Goal: Task Accomplishment & Management: Complete application form

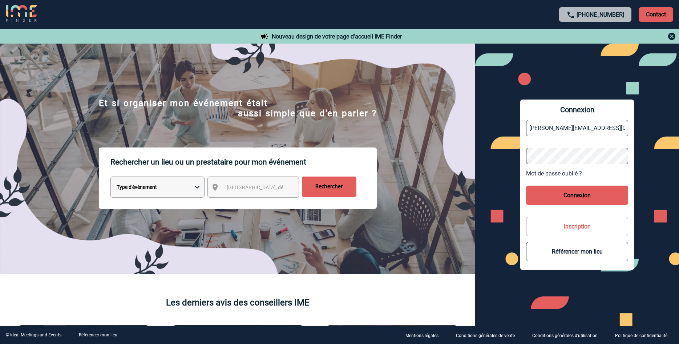
click at [608, 194] on button "Connexion" at bounding box center [577, 195] width 102 height 19
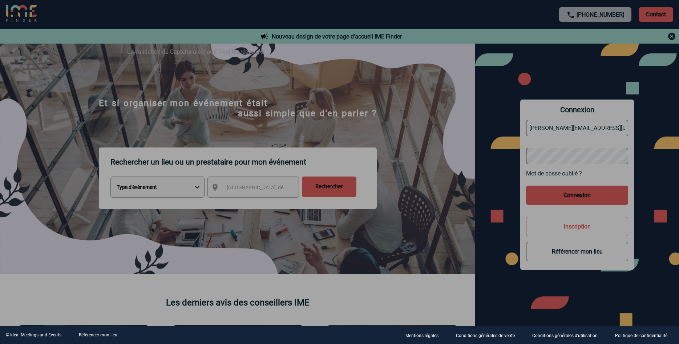
click at [594, 198] on div at bounding box center [339, 172] width 679 height 344
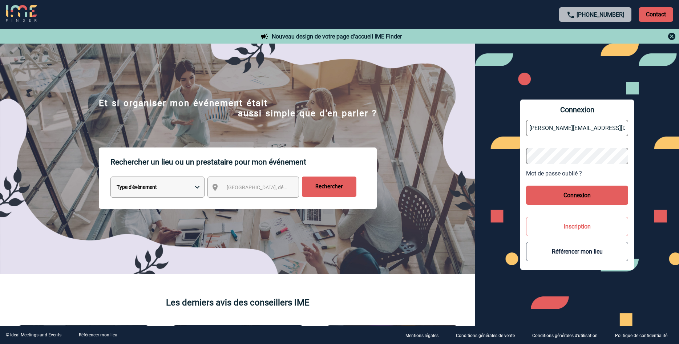
click at [555, 198] on button "Connexion" at bounding box center [577, 195] width 102 height 19
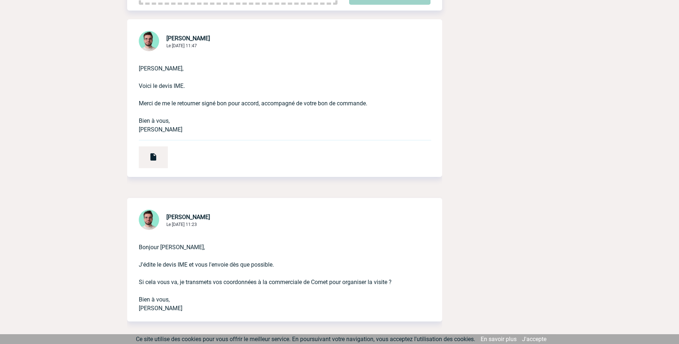
scroll to position [222, 0]
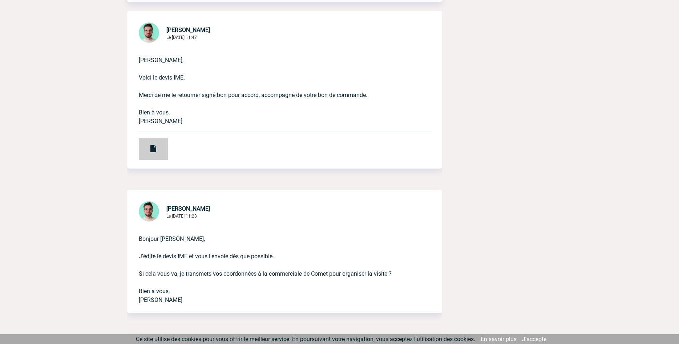
click at [154, 145] on img at bounding box center [153, 148] width 9 height 9
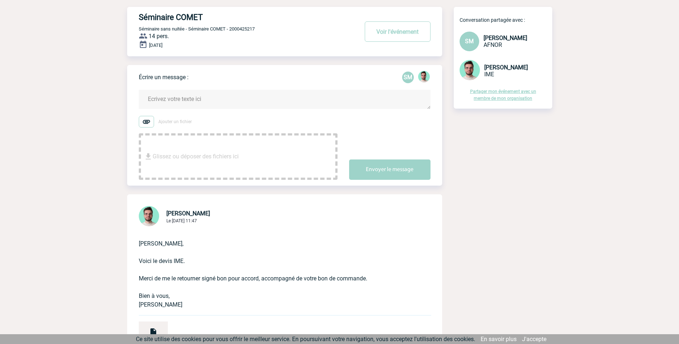
scroll to position [0, 0]
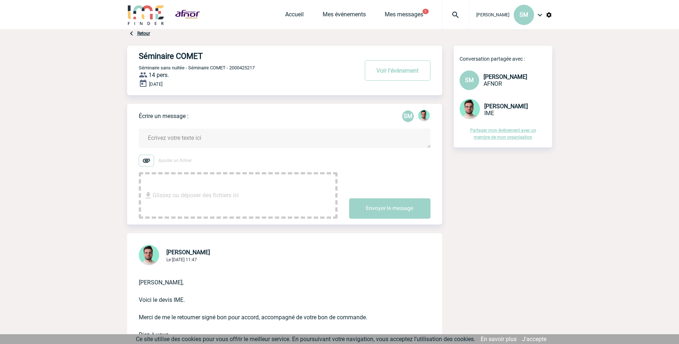
click at [219, 134] on textarea at bounding box center [285, 138] width 292 height 19
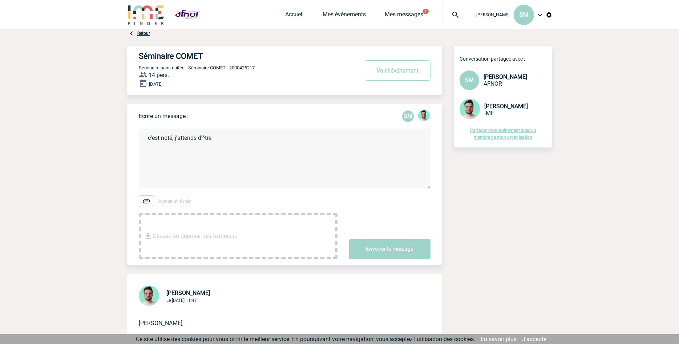
drag, startPoint x: 231, startPoint y: 141, endPoint x: 199, endPoint y: 141, distance: 32.3
click at [199, 141] on textarea "c'est noté, j'attends d'^tre" at bounding box center [285, 159] width 292 height 60
type textarea "c'est noté, j'attends d'être contactée par [PERSON_NAME], merci"
click at [384, 251] on button "Envoyer le message" at bounding box center [389, 249] width 81 height 20
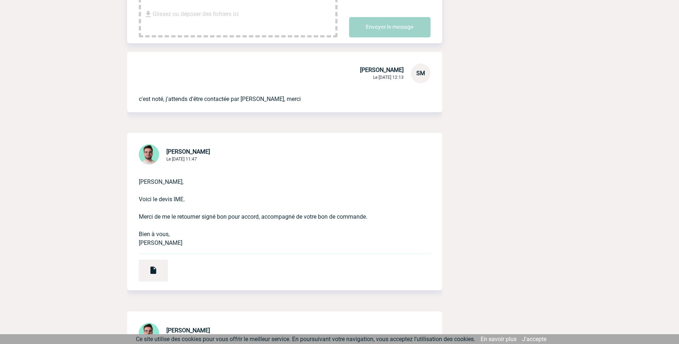
scroll to position [222, 0]
click at [161, 274] on div at bounding box center [153, 270] width 29 height 22
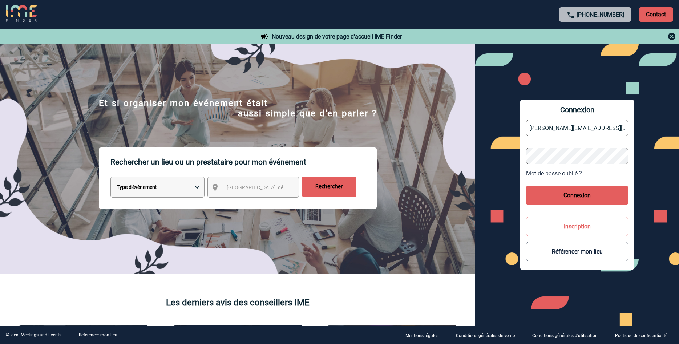
click at [596, 198] on button "Connexion" at bounding box center [577, 195] width 102 height 19
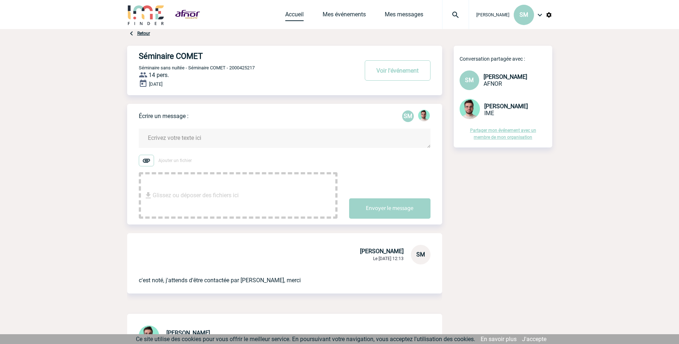
click at [291, 16] on link "Accueil" at bounding box center [294, 16] width 19 height 10
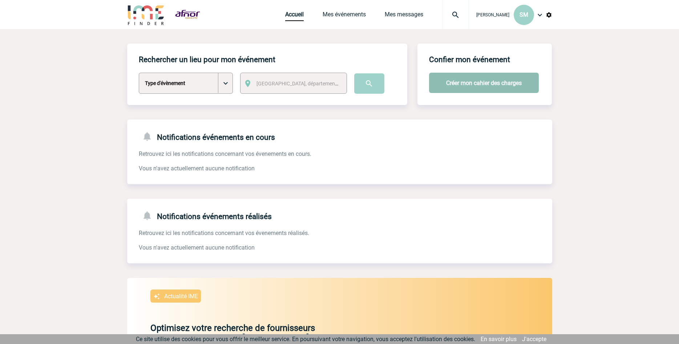
click at [504, 82] on button "Créer mon cahier des charges" at bounding box center [484, 83] width 110 height 20
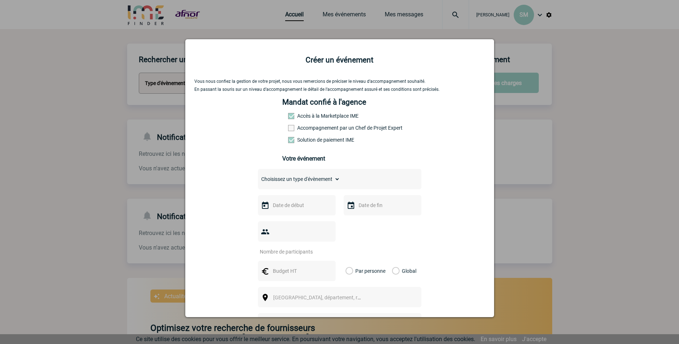
click at [258, 174] on select "Choisissez un type d'évènement Séminaire avec nuitée Séminaire sans nuitée Repa…" at bounding box center [299, 179] width 82 height 10
select select "4"
click option "Team Building & animation" at bounding box center [0, 0] width 0 height 0
click at [258, 174] on select "Choisissez un type d'évènement Séminaire avec nuitée Séminaire sans nuitée Repa…" at bounding box center [299, 179] width 82 height 10
click at [339, 182] on select "Choisissez un type d'évènement Séminaire avec nuitée Séminaire sans nuitée Repa…" at bounding box center [299, 179] width 82 height 10
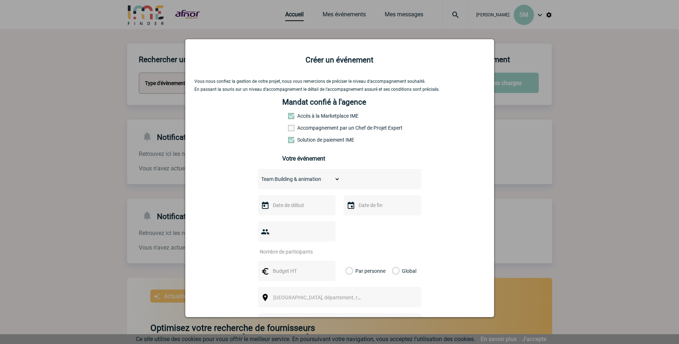
click at [306, 209] on input "text" at bounding box center [296, 205] width 50 height 9
click at [365, 218] on span "Suivant" at bounding box center [365, 220] width 6 height 6
click at [294, 277] on link "16" at bounding box center [292, 276] width 13 height 13
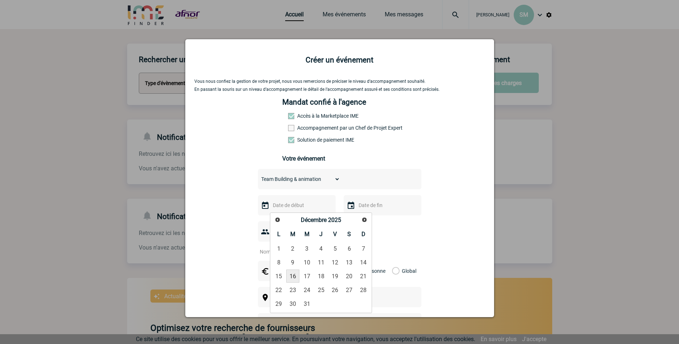
type input "[DATE]"
click at [351, 208] on img at bounding box center [351, 205] width 9 height 9
click at [379, 206] on input "text" at bounding box center [382, 205] width 50 height 9
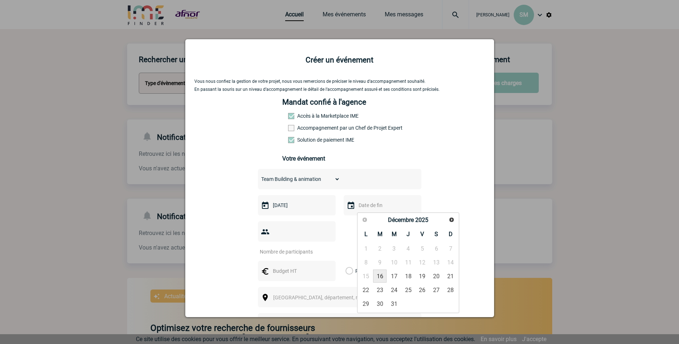
click at [378, 275] on link "16" at bounding box center [379, 276] width 13 height 13
type input "[DATE]"
click at [279, 239] on div at bounding box center [297, 231] width 78 height 20
click at [267, 238] on div at bounding box center [297, 231] width 78 height 20
click at [292, 241] on div at bounding box center [297, 231] width 78 height 20
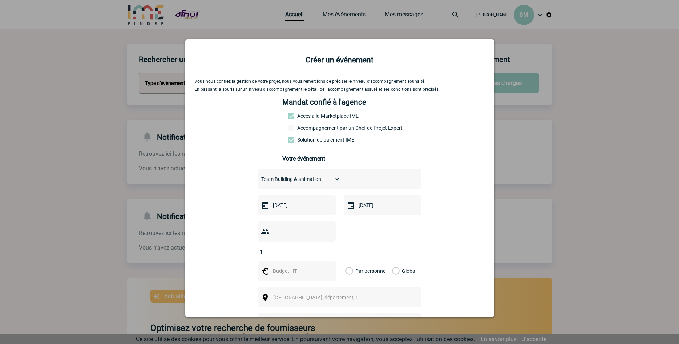
click at [317, 251] on input "1" at bounding box center [292, 251] width 68 height 9
click at [317, 251] on input "2" at bounding box center [292, 251] width 68 height 9
click at [317, 251] on input "3" at bounding box center [292, 251] width 68 height 9
click at [317, 251] on input "4" at bounding box center [292, 251] width 68 height 9
click at [317, 251] on input "5" at bounding box center [292, 251] width 68 height 9
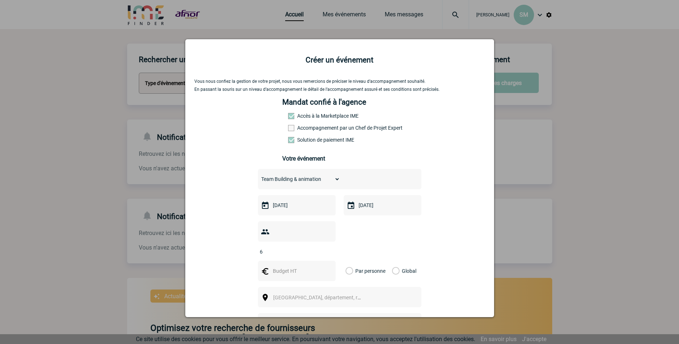
click at [317, 251] on input "6" at bounding box center [292, 251] width 68 height 9
click at [317, 251] on input "7" at bounding box center [292, 251] width 68 height 9
click at [317, 251] on input "8" at bounding box center [292, 251] width 68 height 9
click at [317, 251] on input "30" at bounding box center [292, 251] width 68 height 9
click at [317, 251] on input "31" at bounding box center [292, 251] width 68 height 9
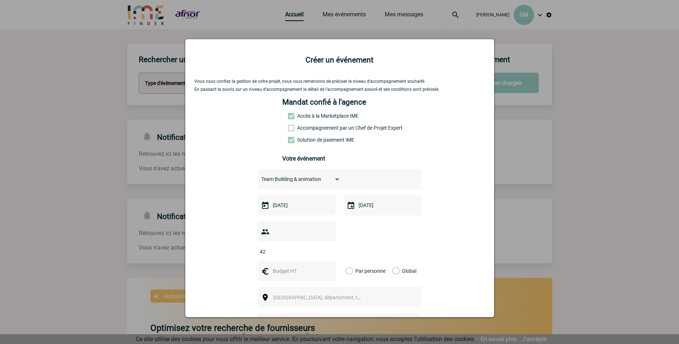
click at [317, 251] on input "42" at bounding box center [292, 251] width 68 height 9
click at [317, 251] on input "43" at bounding box center [292, 251] width 68 height 9
click at [317, 251] on input "56" at bounding box center [292, 251] width 68 height 9
click at [317, 251] on input "57" at bounding box center [292, 251] width 68 height 9
click at [317, 251] on input "58" at bounding box center [292, 251] width 68 height 9
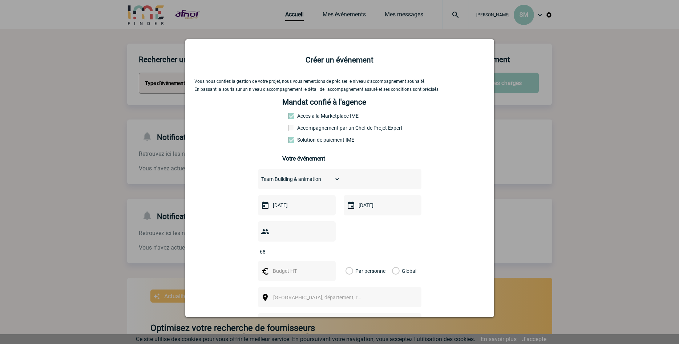
click at [317, 251] on input "68" at bounding box center [292, 251] width 68 height 9
click at [317, 251] on input "69" at bounding box center [292, 251] width 68 height 9
click at [317, 251] on input "70" at bounding box center [292, 251] width 68 height 9
click at [317, 251] on input "71" at bounding box center [292, 251] width 68 height 9
click at [317, 251] on input "72" at bounding box center [292, 251] width 68 height 9
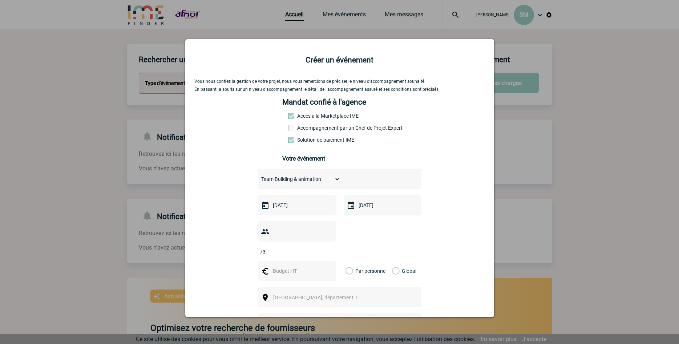
click at [317, 251] on input "73" at bounding box center [292, 251] width 68 height 9
click at [317, 251] on input "74" at bounding box center [292, 251] width 68 height 9
click at [317, 251] on input "75" at bounding box center [292, 251] width 68 height 9
type input "76"
click at [317, 251] on input "76" at bounding box center [292, 251] width 68 height 9
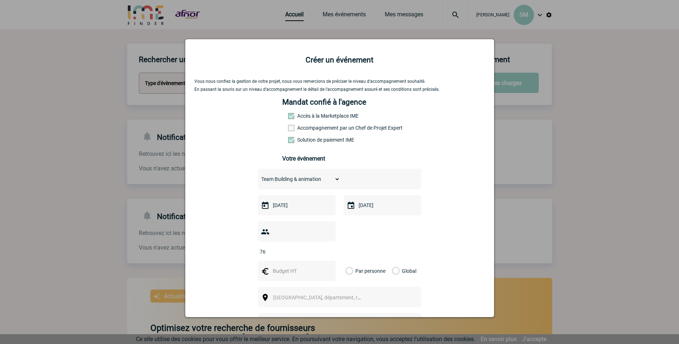
click at [314, 273] on input "text" at bounding box center [296, 270] width 50 height 9
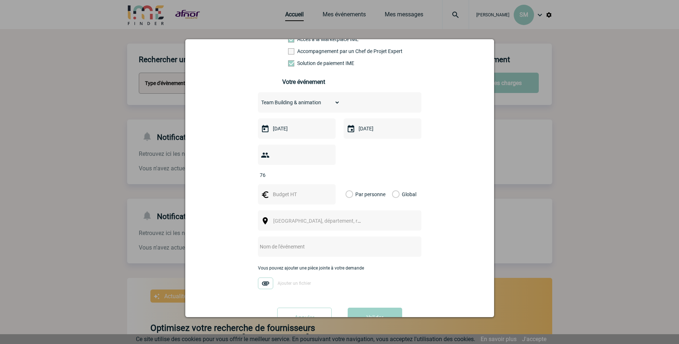
scroll to position [83, 0]
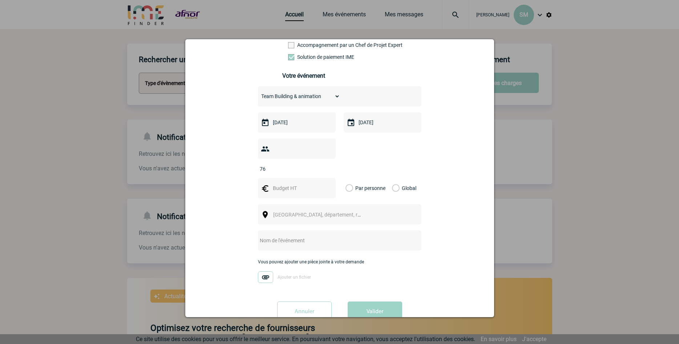
click at [380, 218] on div "[GEOGRAPHIC_DATA], département, région..." at bounding box center [340, 214] width 164 height 20
click at [338, 217] on span "[GEOGRAPHIC_DATA], département, région..." at bounding box center [320, 215] width 100 height 10
click at [337, 216] on span "[GEOGRAPHIC_DATA], département, région..." at bounding box center [320, 215] width 100 height 10
click at [301, 188] on input "text" at bounding box center [296, 188] width 50 height 9
click at [610, 171] on div at bounding box center [339, 172] width 679 height 344
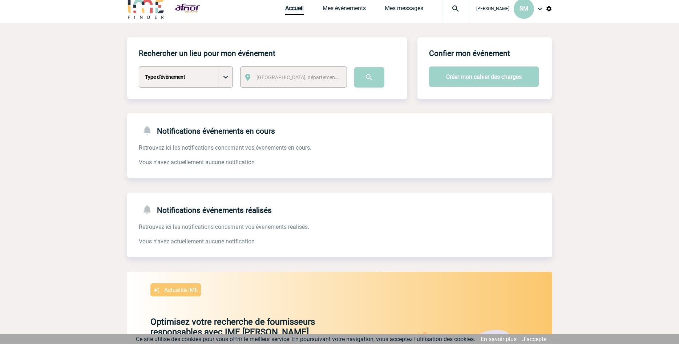
scroll to position [0, 0]
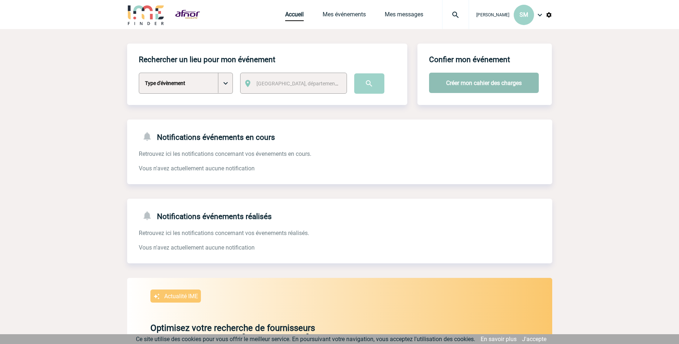
click at [505, 83] on button "Créer mon cahier des charges" at bounding box center [484, 83] width 110 height 20
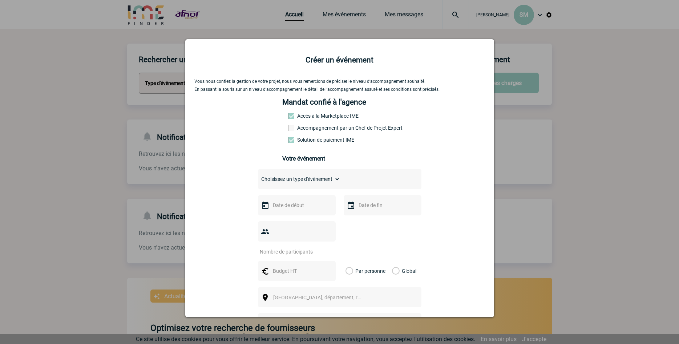
click at [320, 130] on label "Accompagnement par un Chef de Projet Expert" at bounding box center [304, 128] width 32 height 6
click at [0, 0] on input "Accompagnement par un Chef de Projet Expert" at bounding box center [0, 0] width 0 height 0
click at [320, 130] on label "Accompagnement par un Chef de Projet Expert" at bounding box center [304, 128] width 32 height 6
click at [0, 0] on input "Accompagnement par un Chef de Projet Expert" at bounding box center [0, 0] width 0 height 0
click at [263, 206] on img at bounding box center [265, 205] width 9 height 9
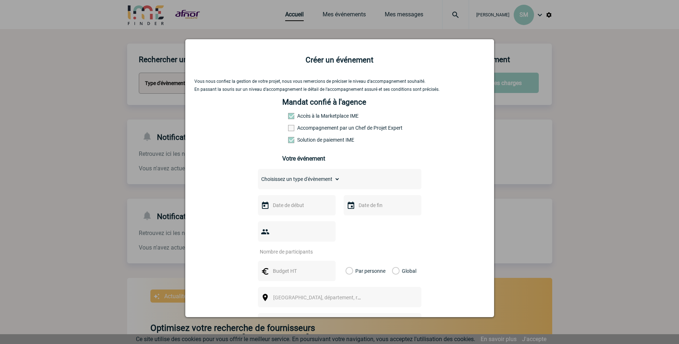
click at [263, 206] on img at bounding box center [265, 205] width 9 height 9
click at [258, 174] on select "Choisissez un type d'évènement Séminaire avec nuitée Séminaire sans nuitée Repa…" at bounding box center [299, 179] width 82 height 10
select select "4"
click option "Team Building & animation" at bounding box center [0, 0] width 0 height 0
click at [292, 213] on div at bounding box center [297, 205] width 78 height 20
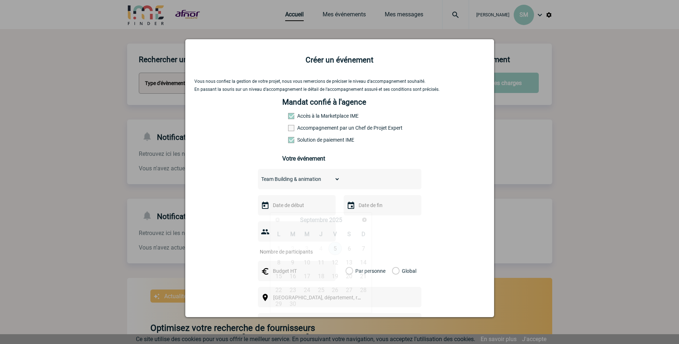
click at [291, 206] on input "text" at bounding box center [296, 205] width 50 height 9
click at [366, 218] on span "Suivant" at bounding box center [365, 220] width 6 height 6
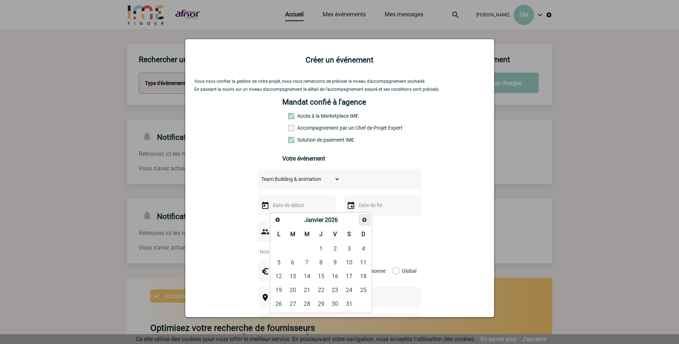
click at [366, 218] on span "Suivant" at bounding box center [365, 220] width 6 height 6
click at [278, 219] on span "Précédent" at bounding box center [278, 220] width 6 height 6
click at [294, 274] on link "16" at bounding box center [292, 276] width 13 height 13
type input "[DATE]"
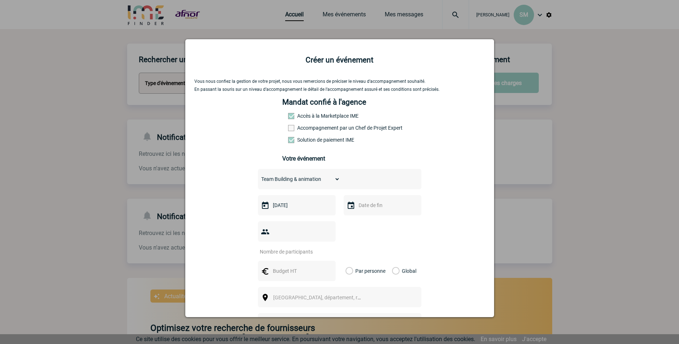
click at [353, 210] on img at bounding box center [351, 205] width 9 height 9
click at [354, 204] on img at bounding box center [351, 205] width 9 height 9
click at [351, 205] on img at bounding box center [351, 205] width 9 height 9
click at [372, 203] on input "text" at bounding box center [382, 205] width 50 height 9
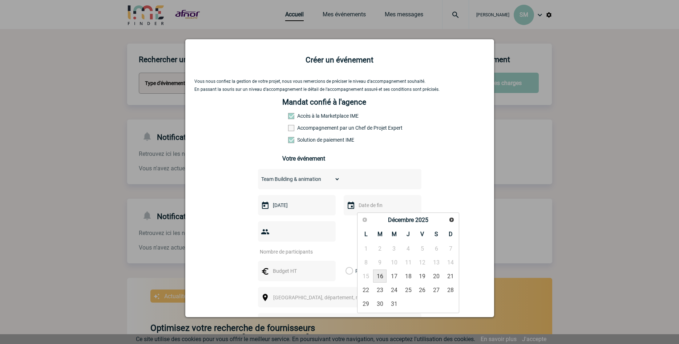
click at [380, 276] on link "16" at bounding box center [379, 276] width 13 height 13
type input "[DATE]"
click at [319, 250] on input "number" at bounding box center [292, 251] width 68 height 9
click at [318, 251] on input "71" at bounding box center [292, 251] width 68 height 9
click at [318, 251] on input "72" at bounding box center [292, 251] width 68 height 9
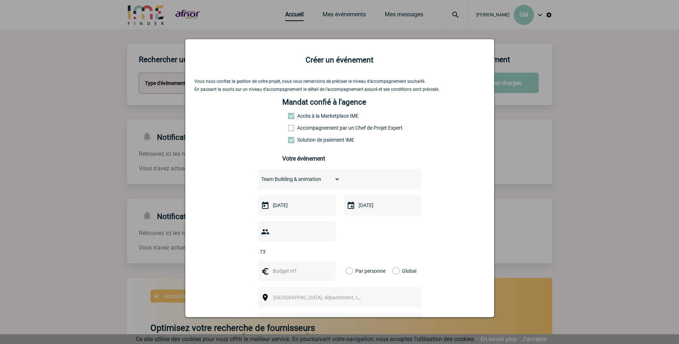
click at [318, 251] on input "73" at bounding box center [292, 251] width 68 height 9
click at [318, 251] on input "74" at bounding box center [292, 251] width 68 height 9
click at [318, 251] on input "75" at bounding box center [292, 251] width 68 height 9
type input "76"
click at [318, 251] on input "76" at bounding box center [292, 251] width 68 height 9
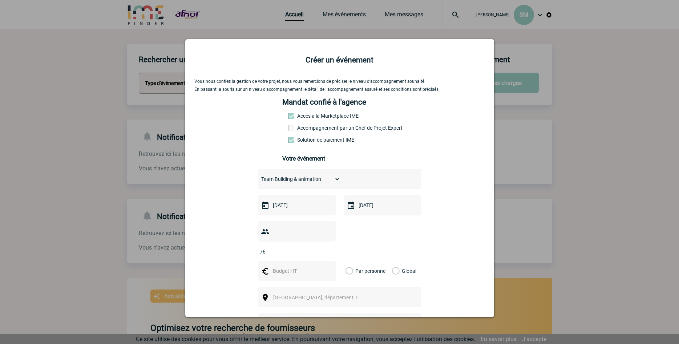
click at [308, 273] on input "text" at bounding box center [296, 270] width 50 height 9
click at [292, 272] on input "text" at bounding box center [296, 270] width 50 height 9
type input "5"
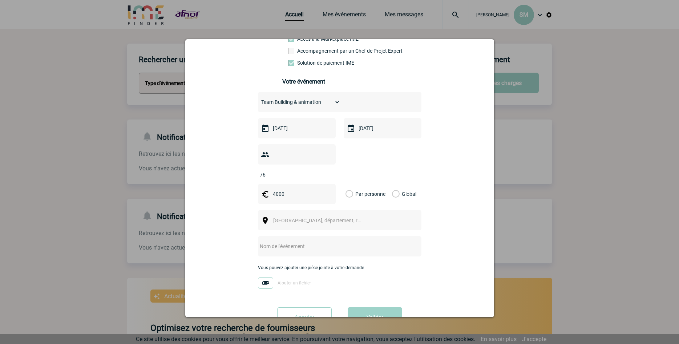
scroll to position [83, 0]
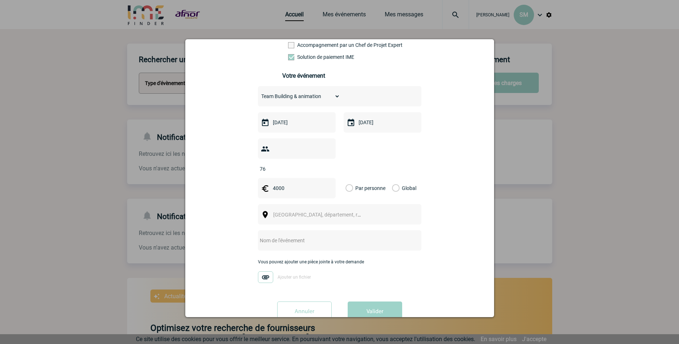
type input "4000"
click at [318, 237] on div at bounding box center [340, 240] width 164 height 20
click at [316, 243] on input "text" at bounding box center [330, 240] width 144 height 9
click at [311, 245] on input "text" at bounding box center [330, 240] width 144 height 9
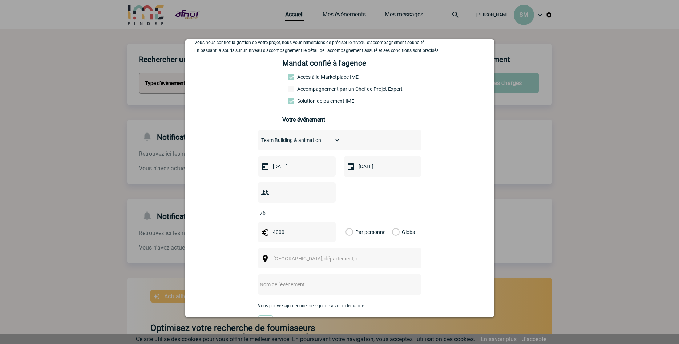
scroll to position [0, 0]
